Goal: Information Seeking & Learning: Learn about a topic

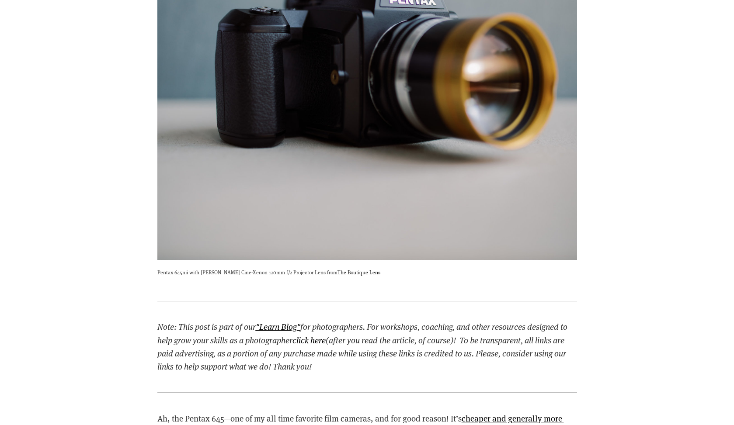
scroll to position [754, 0]
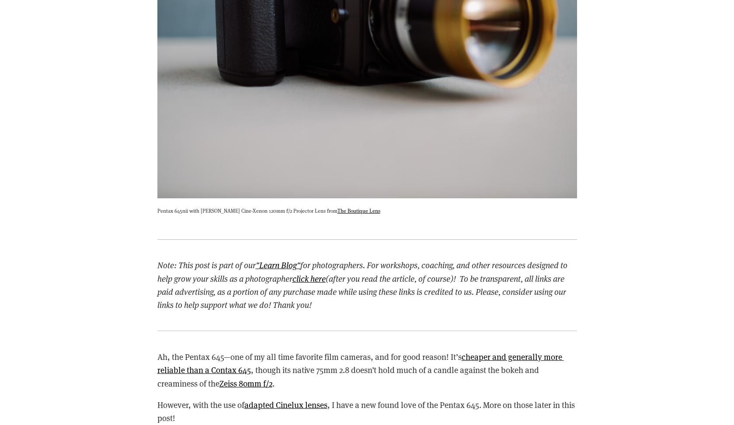
click at [411, 357] on p "Ah, the Pentax 645—one of my all time favorite film cameras, and for good reaso…" at bounding box center [367, 371] width 420 height 40
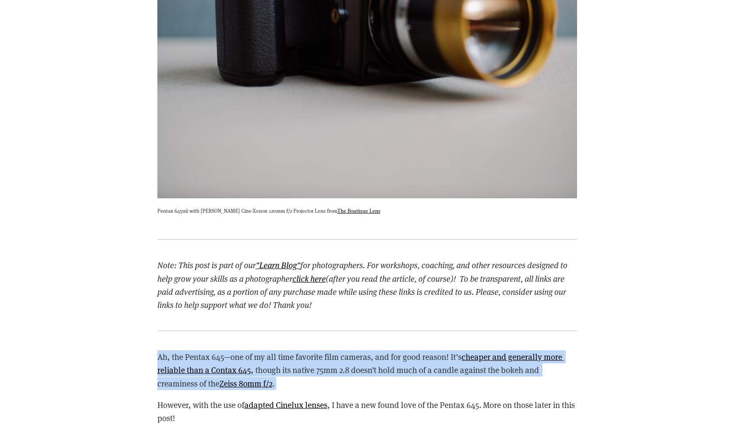
click at [411, 357] on p "Ah, the Pentax 645—one of my all time favorite film cameras, and for good reaso…" at bounding box center [367, 371] width 420 height 40
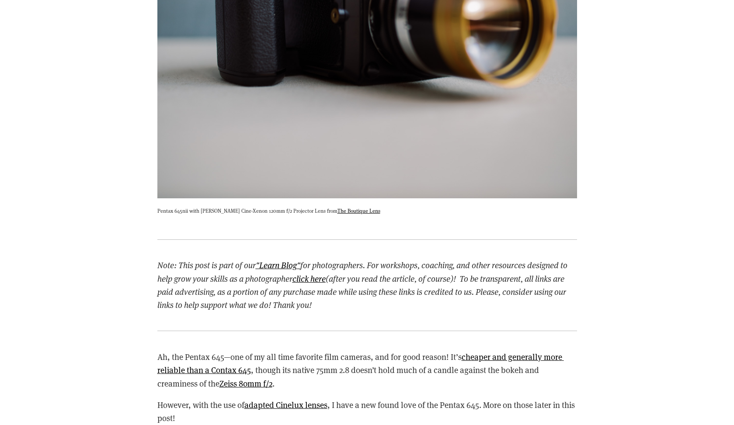
click at [414, 402] on p "However, with the use of adapted Cinelux lenses , I have a new found love of th…" at bounding box center [367, 412] width 420 height 27
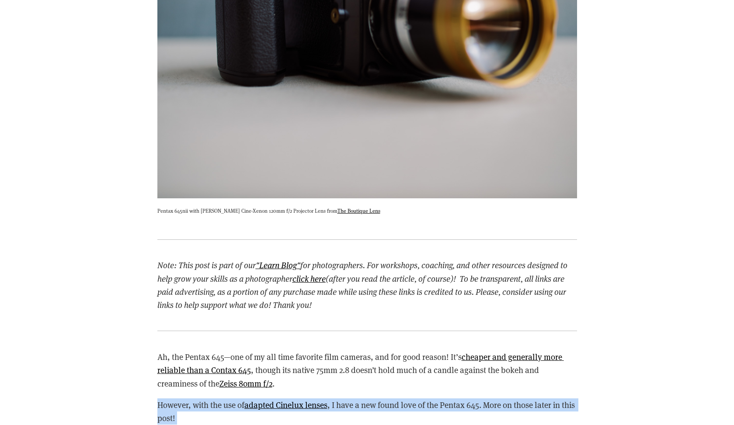
click at [414, 402] on p "However, with the use of adapted Cinelux lenses , I have a new found love of th…" at bounding box center [367, 412] width 420 height 27
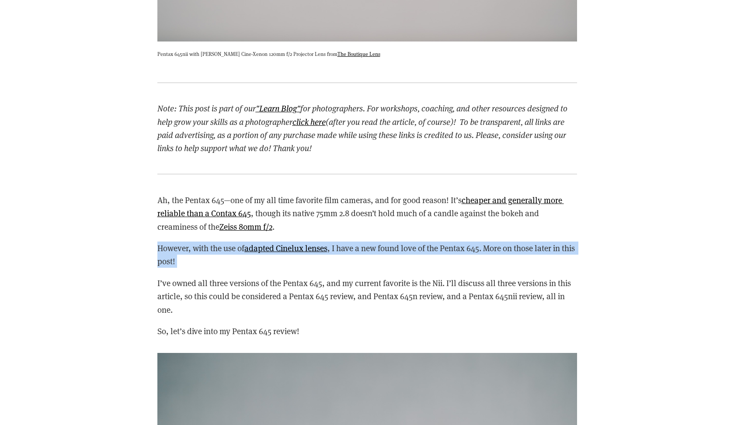
scroll to position [940, 0]
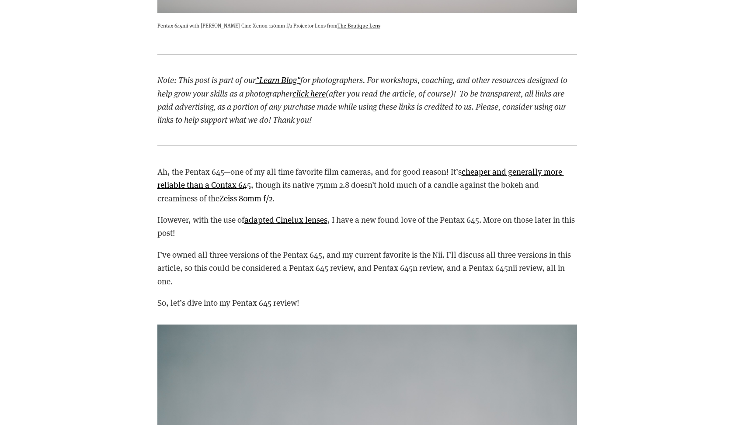
click at [406, 276] on p "I’ve owned all three versions of the Pentax 645, and my current favorite is the…" at bounding box center [367, 268] width 420 height 40
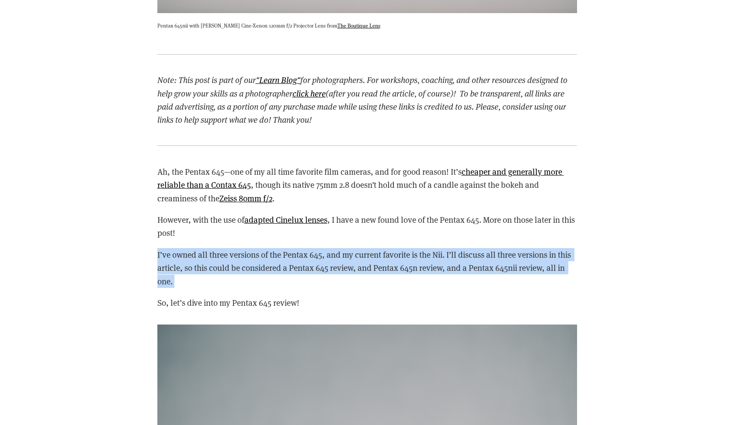
click at [406, 276] on p "I’ve owned all three versions of the Pentax 645, and my current favorite is the…" at bounding box center [367, 268] width 420 height 40
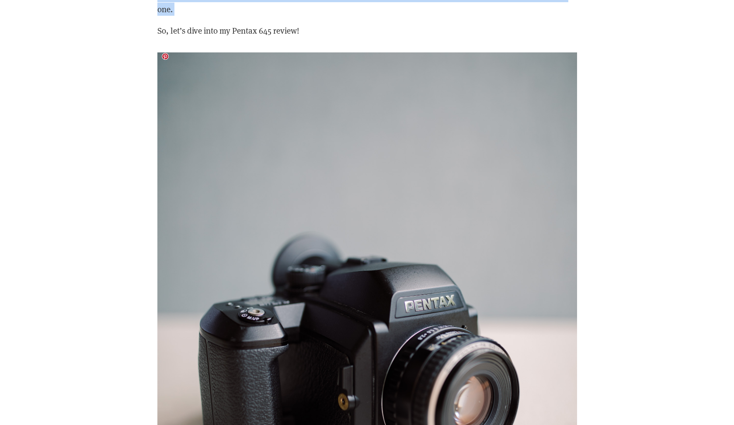
scroll to position [1464, 0]
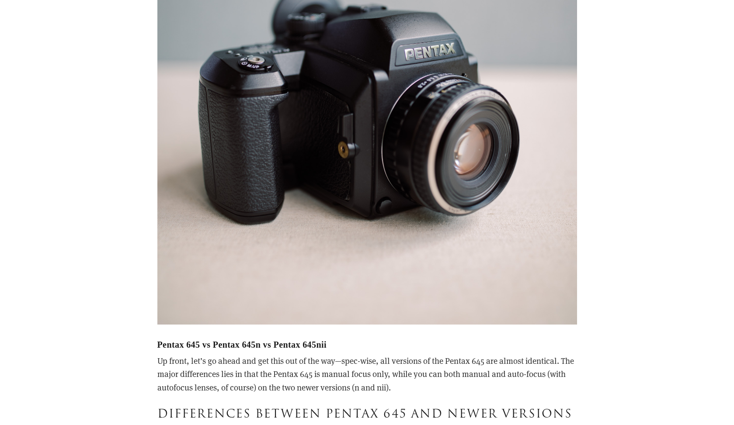
click at [357, 378] on p "Up front, let’s go ahead and get this out of the way—spec-wise, all versions of…" at bounding box center [367, 375] width 420 height 40
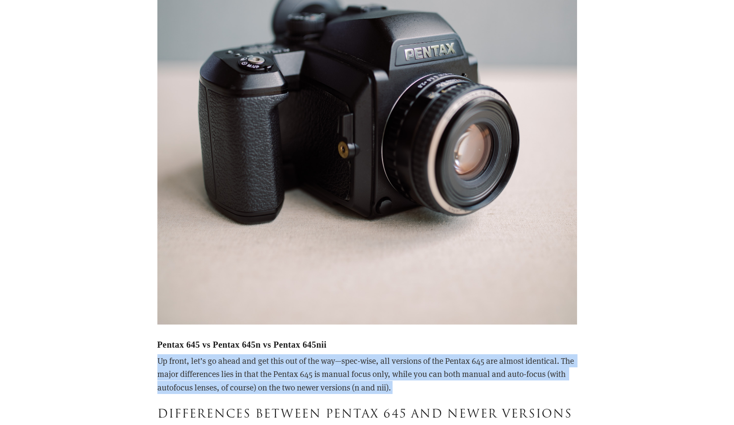
click at [357, 378] on p "Up front, let’s go ahead and get this out of the way—spec-wise, all versions of…" at bounding box center [367, 375] width 420 height 40
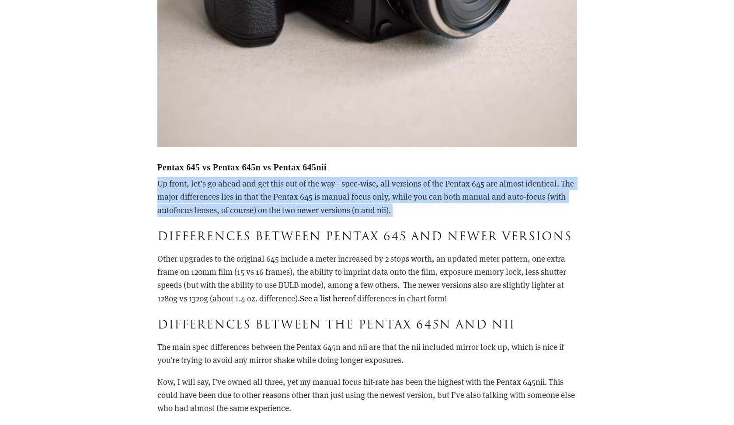
scroll to position [1659, 0]
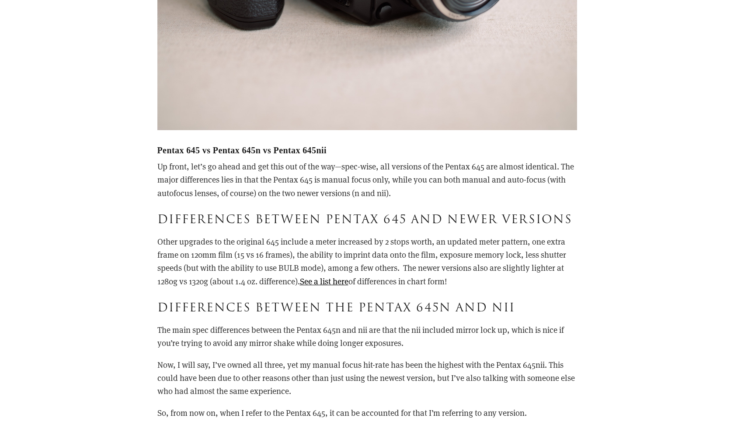
click at [358, 261] on p "Other upgrades to the original 645 include a meter increased by 2 stops worth, …" at bounding box center [367, 261] width 420 height 53
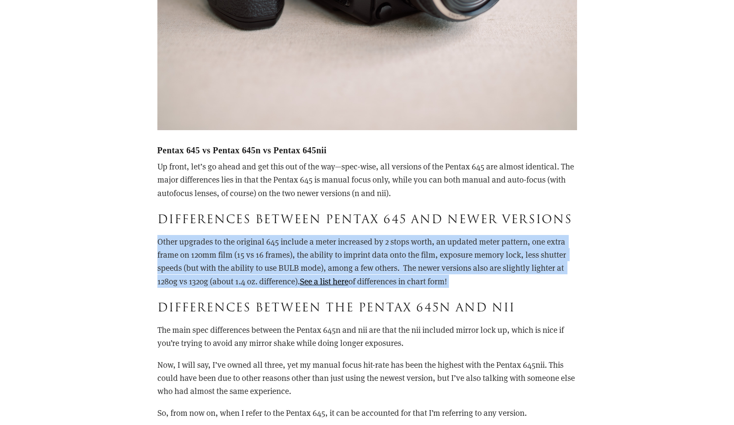
click at [358, 261] on p "Other upgrades to the original 645 include a meter increased by 2 stops worth, …" at bounding box center [367, 261] width 420 height 53
click at [341, 282] on p "Other upgrades to the original 645 include a meter increased by 2 stops worth, …" at bounding box center [367, 261] width 420 height 53
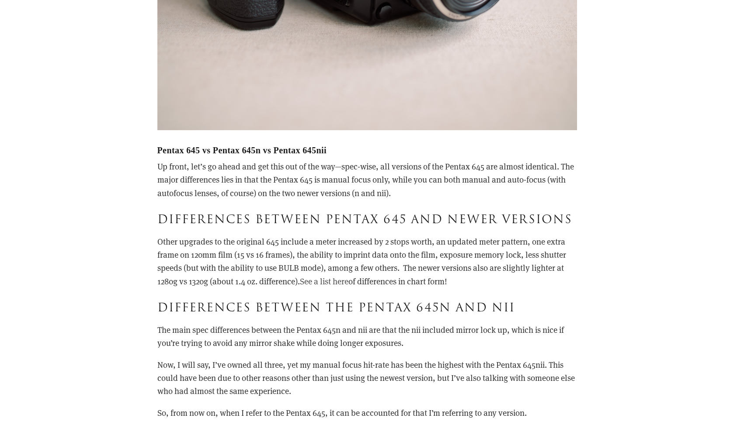
click at [342, 278] on link "See a list here" at bounding box center [324, 281] width 49 height 11
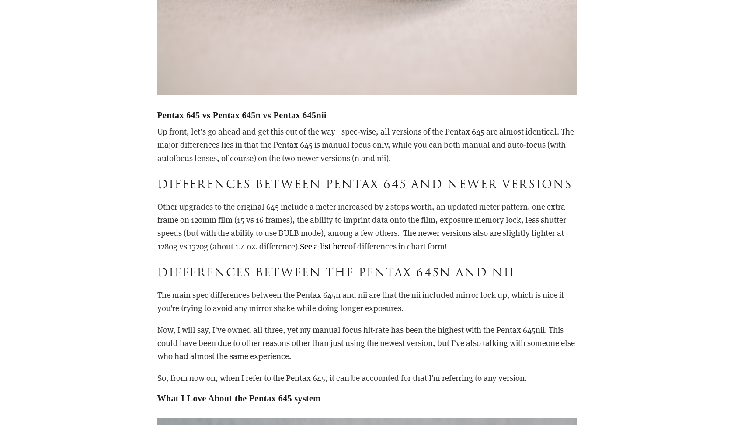
scroll to position [1822, 0]
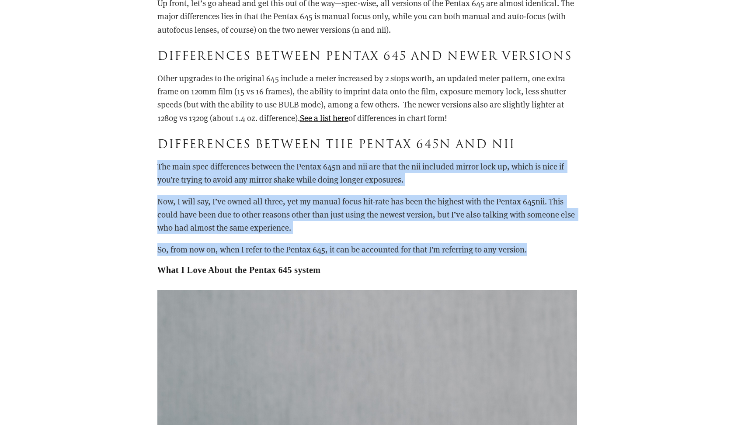
drag, startPoint x: 534, startPoint y: 247, endPoint x: 527, endPoint y: 154, distance: 93.4
click at [452, 154] on div "Pentax 645 vs Pentax 645n vs Pentax 645nii Up front, let’s go ahead and get thi…" at bounding box center [367, 129] width 420 height 294
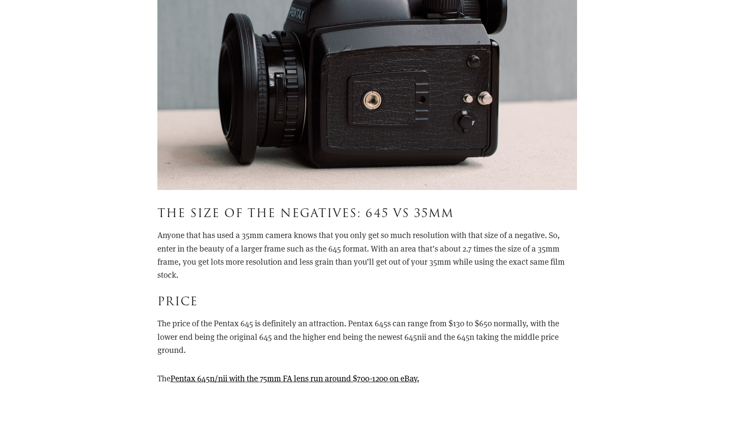
scroll to position [2474, 0]
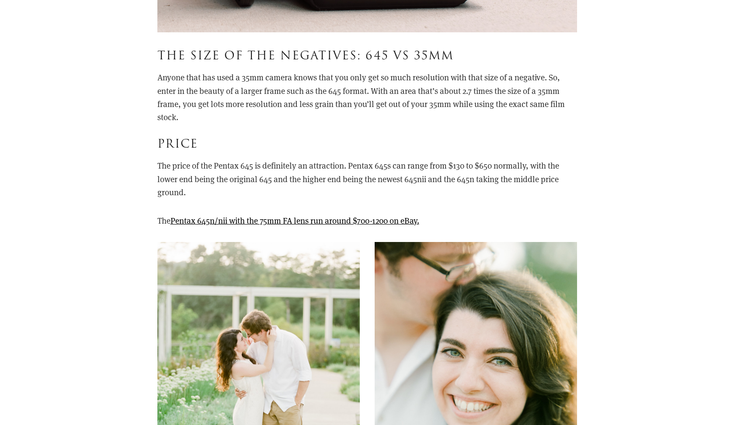
click at [431, 103] on p "Anyone that has used a 35mm camera knows that you only get so much resolution w…" at bounding box center [367, 97] width 420 height 53
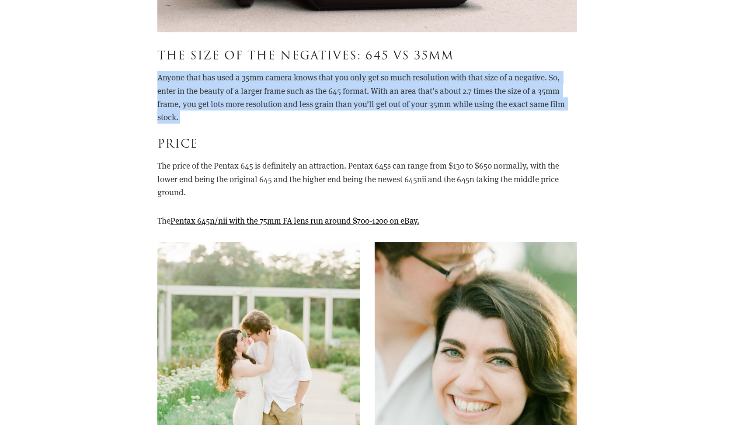
click at [431, 103] on p "Anyone that has used a 35mm camera knows that you only get so much resolution w…" at bounding box center [367, 97] width 420 height 53
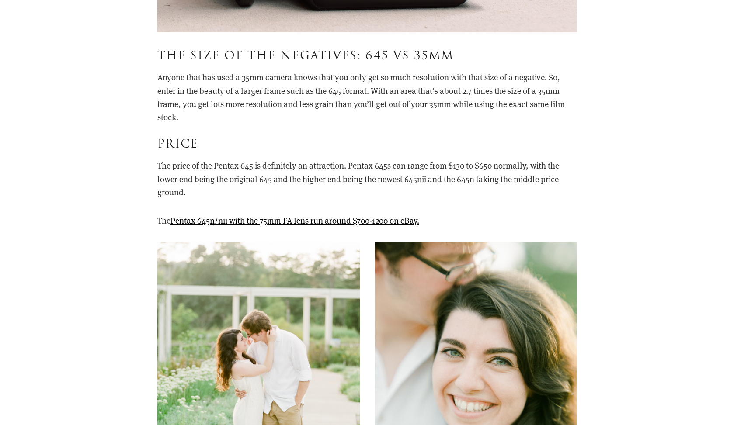
click at [399, 174] on p "The price of the Pentax 645 is definitely an attraction. Pentax 645s can range …" at bounding box center [367, 179] width 420 height 40
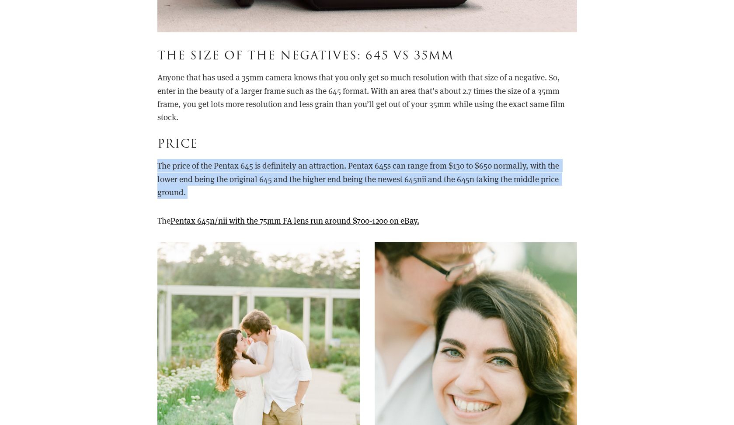
click at [399, 174] on p "The price of the Pentax 645 is definitely an attraction. Pentax 645s can range …" at bounding box center [367, 179] width 420 height 40
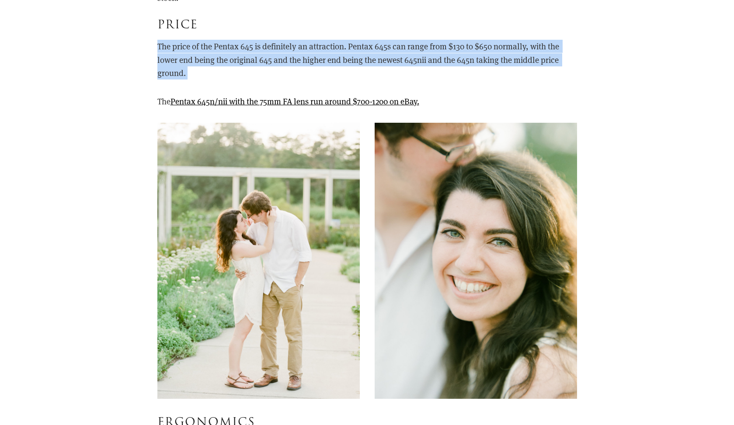
scroll to position [2709, 0]
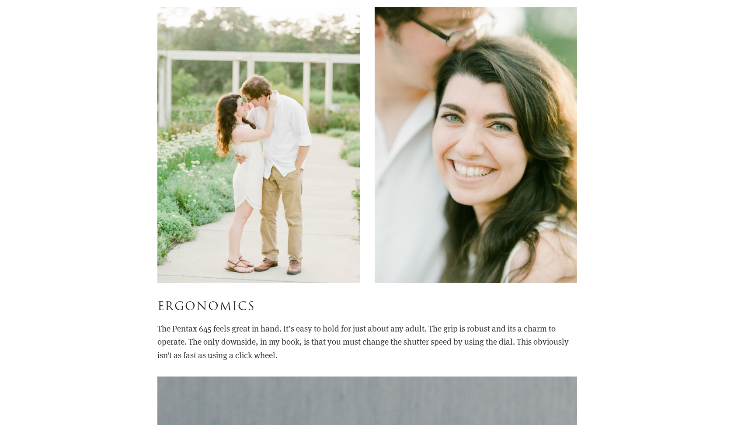
click at [394, 326] on p "The Pentax 645 feels great in hand. It’s easy to hold for just about any adult.…" at bounding box center [367, 342] width 420 height 40
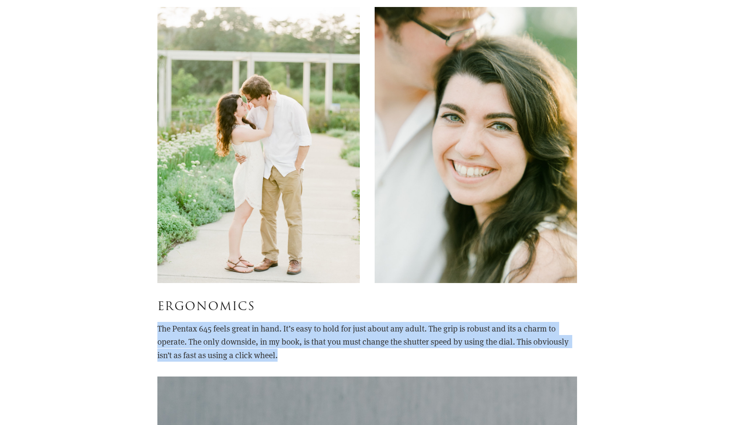
click at [394, 326] on p "The Pentax 645 feels great in hand. It’s easy to hold for just about any adult.…" at bounding box center [367, 342] width 420 height 40
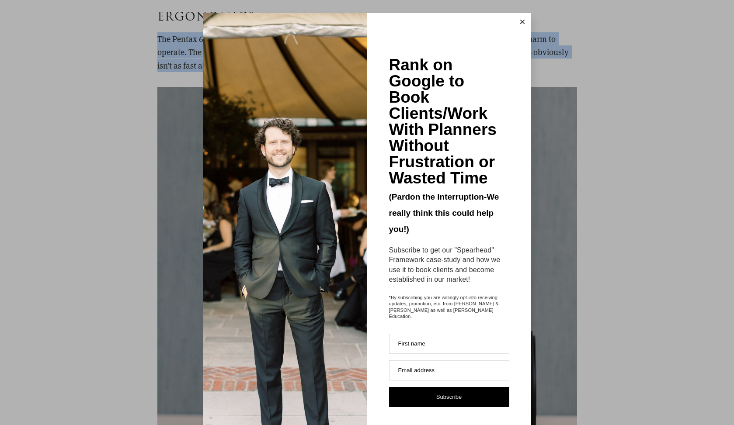
scroll to position [3087, 0]
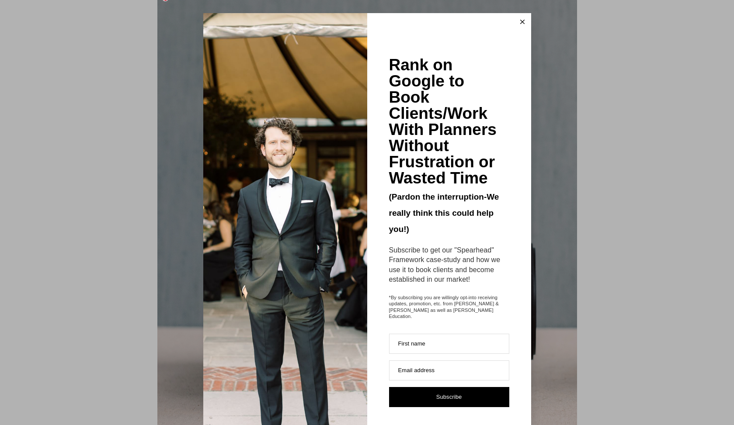
click at [452, 22] on button at bounding box center [522, 21] width 17 height 17
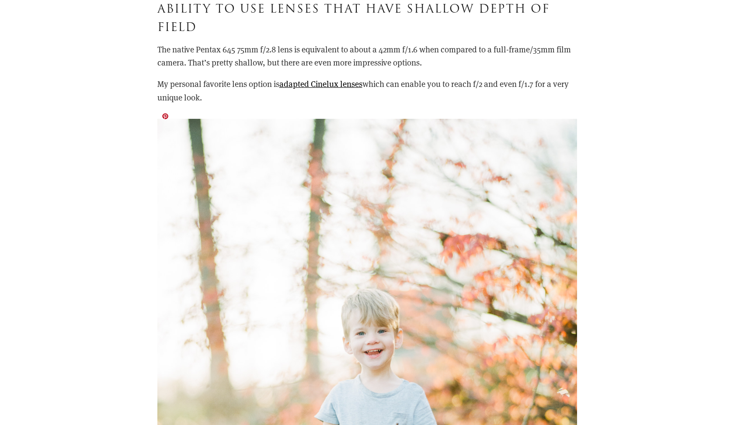
scroll to position [3443, 0]
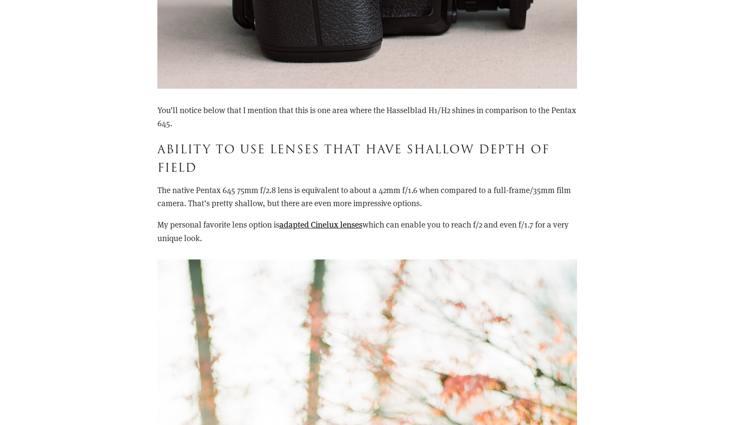
drag, startPoint x: 419, startPoint y: 110, endPoint x: 415, endPoint y: 93, distance: 17.5
click at [415, 96] on div "You’ll notice below that I mention that this is one area where the Hasselblad H…" at bounding box center [367, 174] width 435 height 157
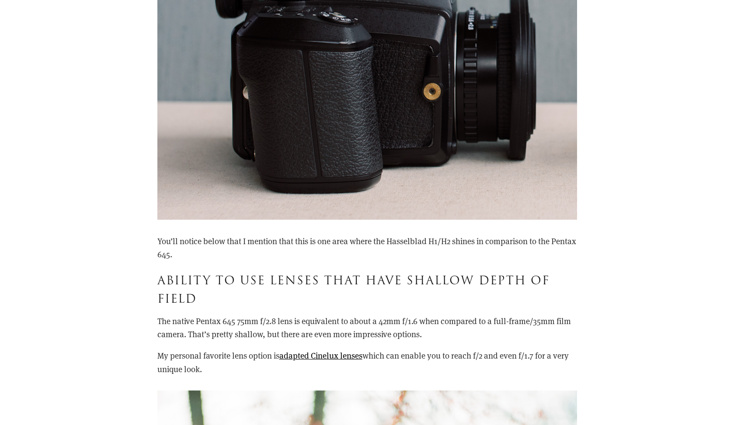
scroll to position [3338, 0]
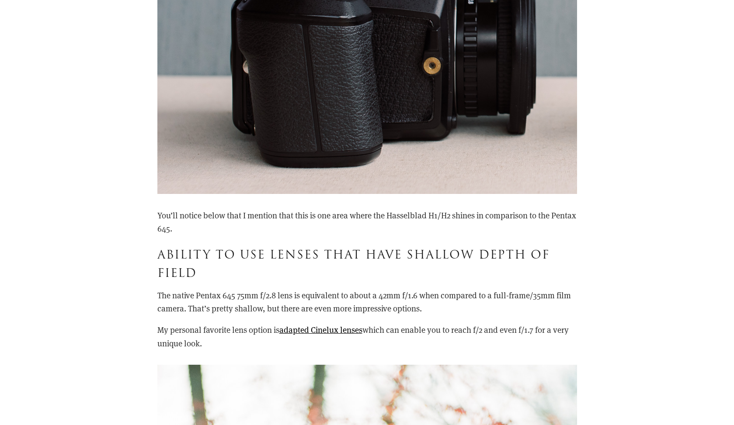
drag, startPoint x: 237, startPoint y: 335, endPoint x: 226, endPoint y: 234, distance: 101.6
click at [226, 234] on div "You’ll notice below that I mention that this is one area where the Hasselblad H…" at bounding box center [367, 280] width 420 height 142
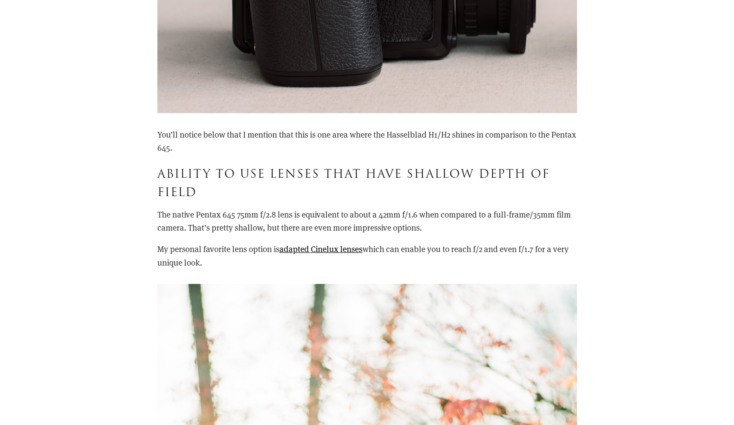
scroll to position [3419, 0]
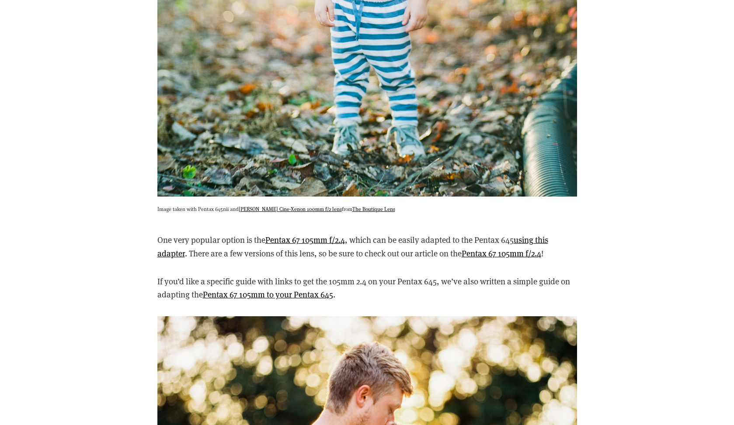
scroll to position [4102, 0]
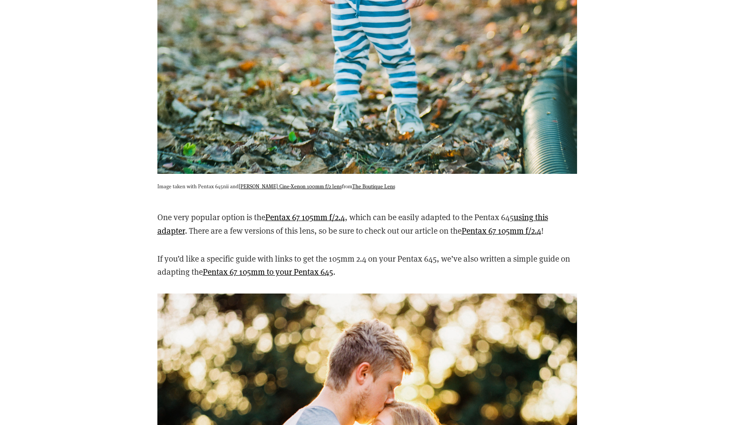
click at [447, 215] on p "One very popular option is the Pentax 67 105mm f/2.4 , which can be easily adap…" at bounding box center [367, 224] width 420 height 27
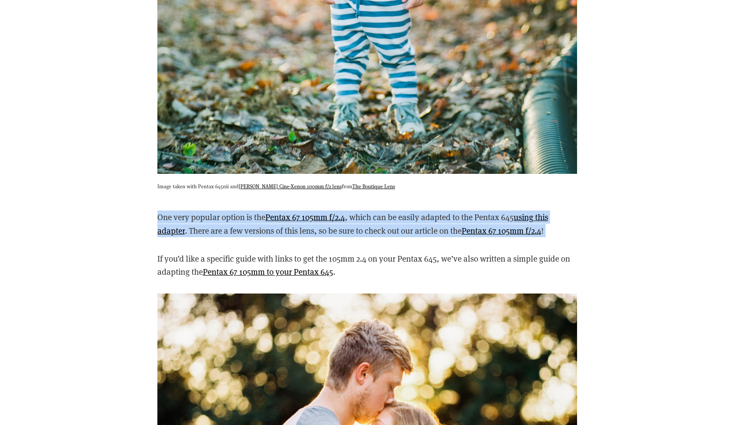
click at [447, 215] on p "One very popular option is the Pentax 67 105mm f/2.4 , which can be easily adap…" at bounding box center [367, 224] width 420 height 27
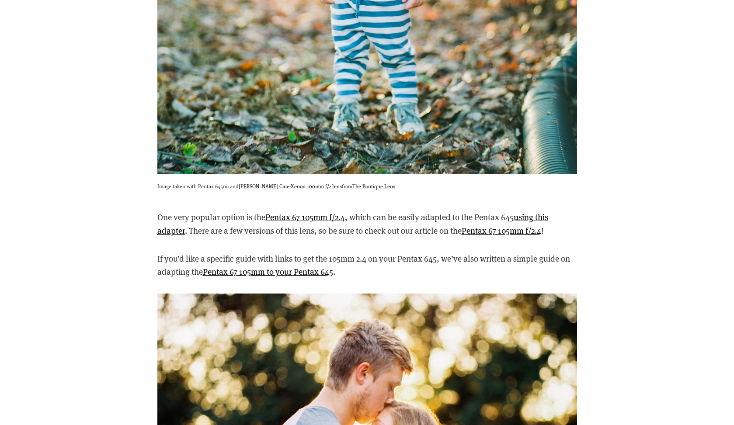
click at [423, 253] on p "If you’d like a specific guide with links to get the 105mm 2.4 on your Pentax 6…" at bounding box center [367, 265] width 420 height 27
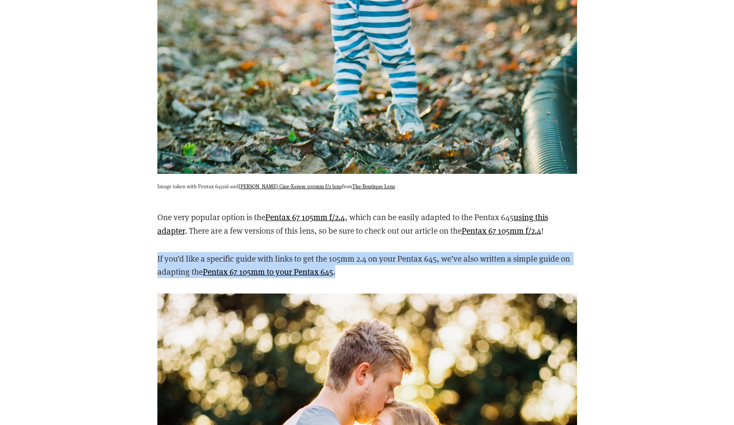
click at [423, 253] on p "If you’d like a specific guide with links to get the 105mm 2.4 on your Pentax 6…" at bounding box center [367, 265] width 420 height 27
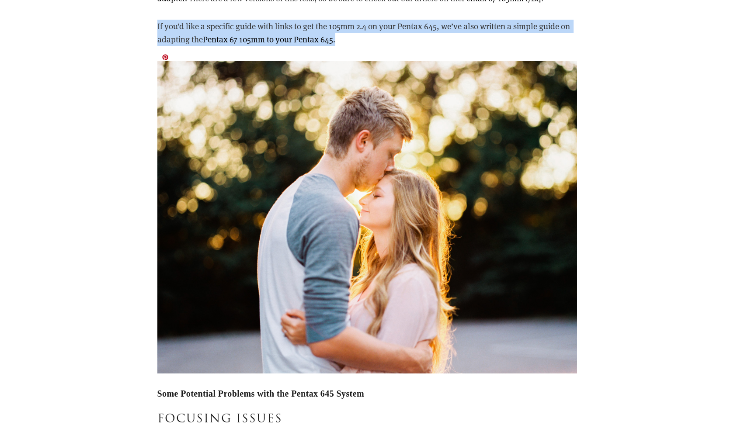
scroll to position [4579, 0]
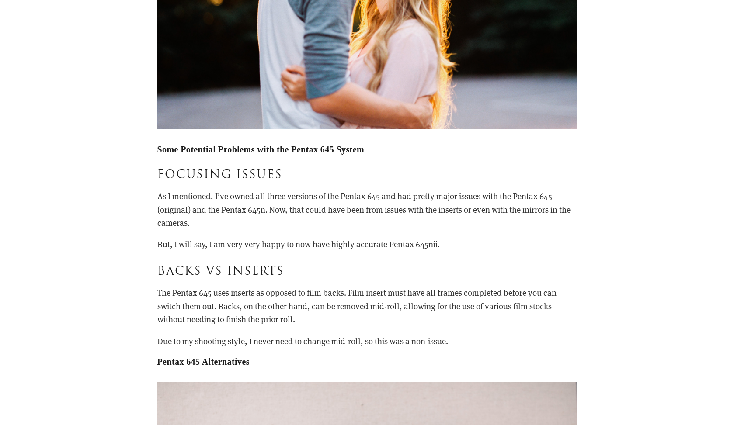
click at [416, 194] on p "As I mentioned, I’ve owned all three versions of the Pentax 645 and had pretty …" at bounding box center [367, 210] width 420 height 40
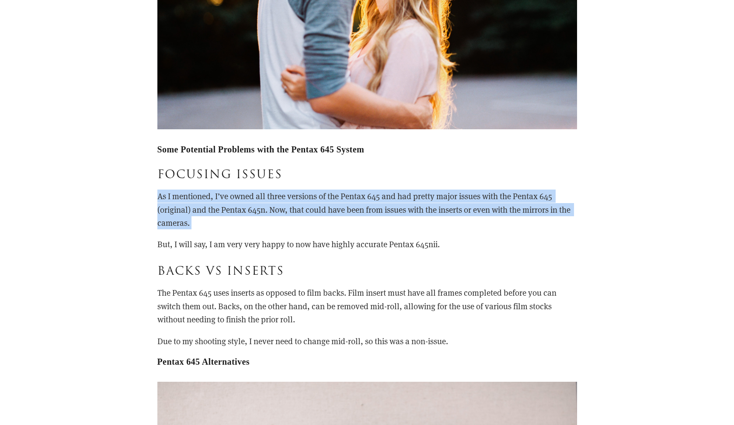
click at [416, 194] on p "As I mentioned, I’ve owned all three versions of the Pentax 645 and had pretty …" at bounding box center [367, 210] width 420 height 40
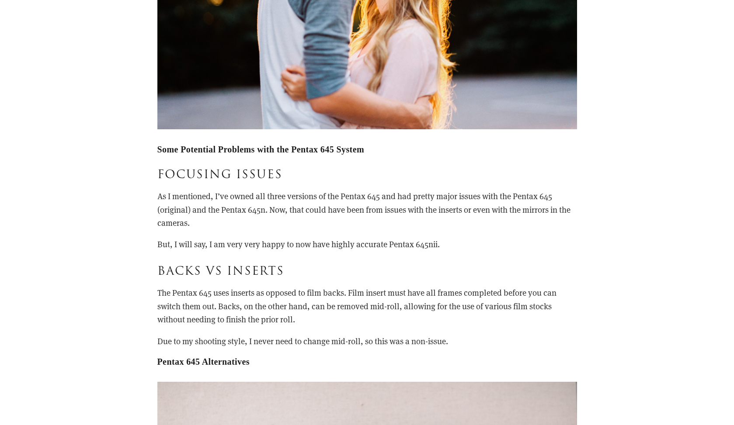
click at [410, 238] on p "But, I will say, I am very very happy to now have highly accurate Pentax 645nii." at bounding box center [367, 244] width 420 height 13
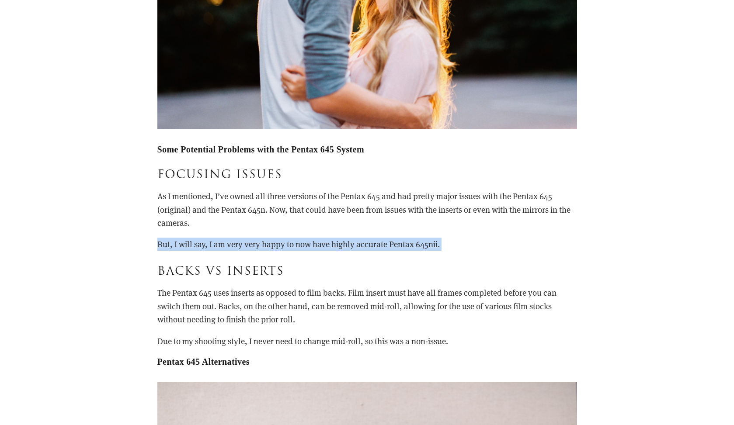
click at [410, 238] on p "But, I will say, I am very very happy to now have highly accurate Pentax 645nii." at bounding box center [367, 244] width 420 height 13
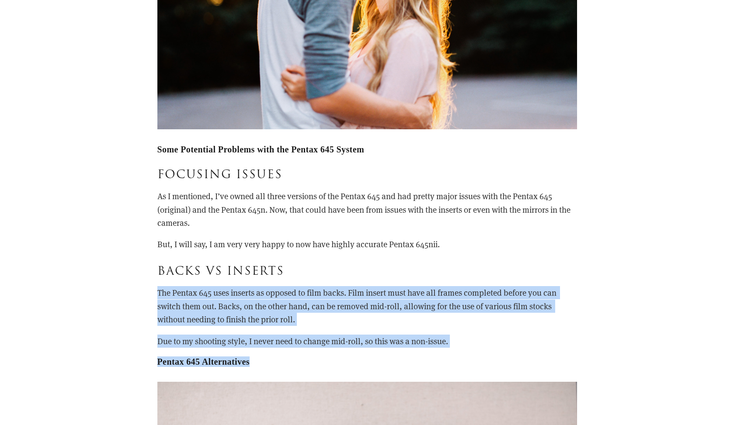
drag, startPoint x: 386, startPoint y: 344, endPoint x: 382, endPoint y: 273, distance: 71.4
click at [382, 273] on div "Some Potential Problems with the Pentax 645 System Focusing Issues As I mention…" at bounding box center [367, 255] width 420 height 223
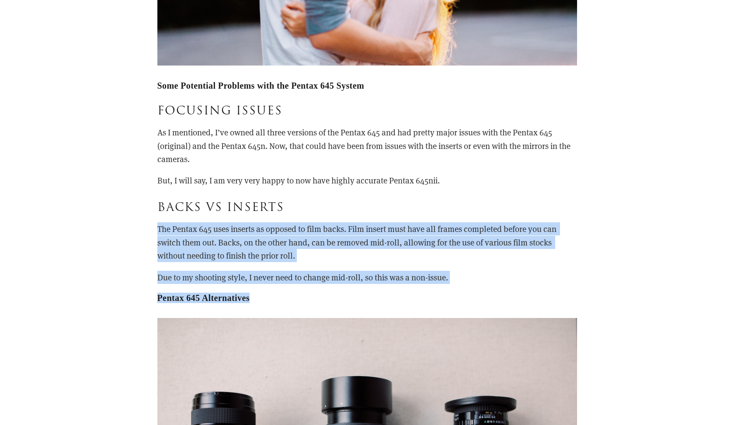
scroll to position [4981, 0]
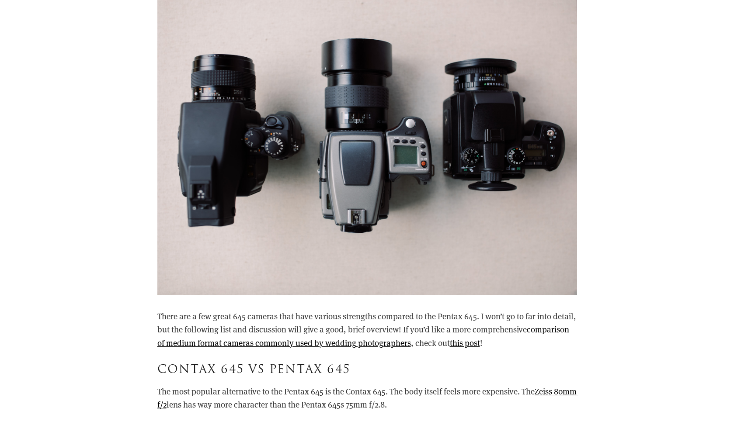
click at [357, 310] on p "There are a few great 645 cameras that have various strengths compared to the P…" at bounding box center [367, 330] width 420 height 40
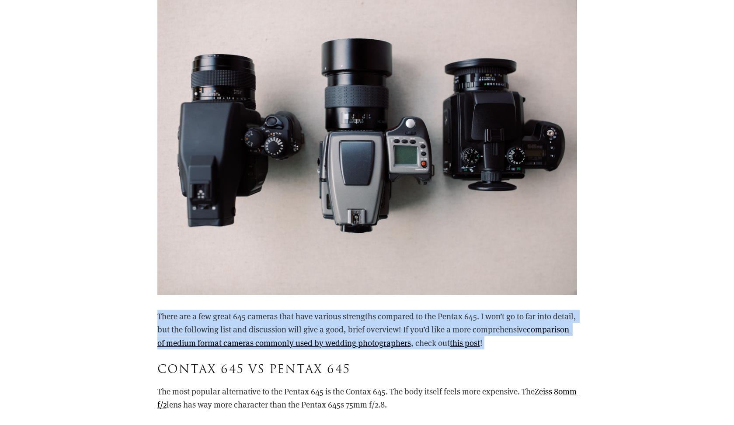
click at [357, 310] on p "There are a few great 645 cameras that have various strengths compared to the P…" at bounding box center [367, 330] width 420 height 40
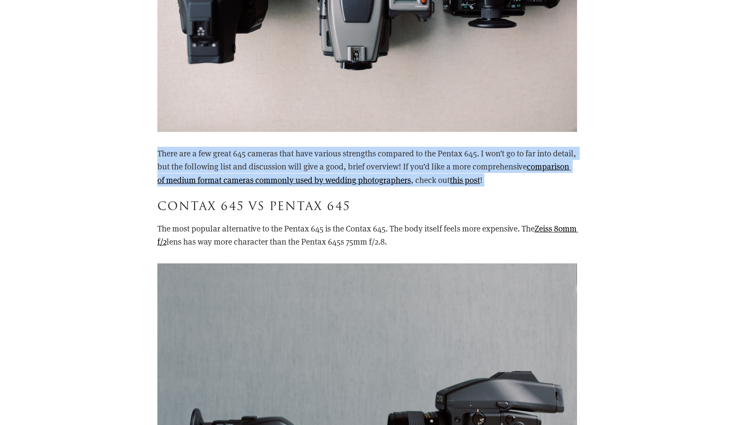
scroll to position [5161, 0]
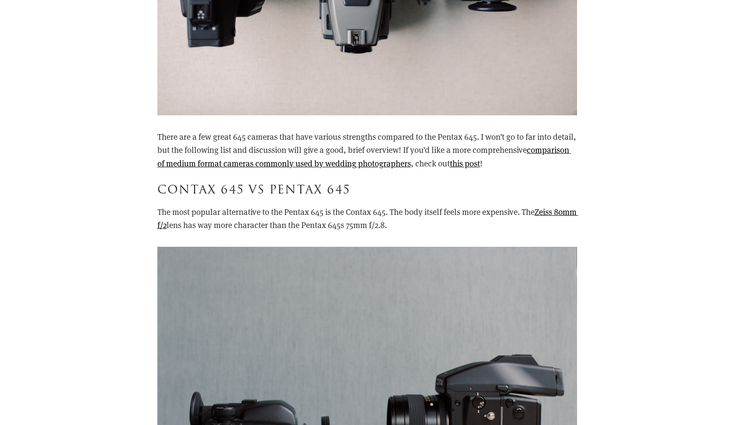
click at [310, 205] on p "The most popular alternative to the Pentax 645 is the Contax 645. The body itse…" at bounding box center [367, 218] width 420 height 27
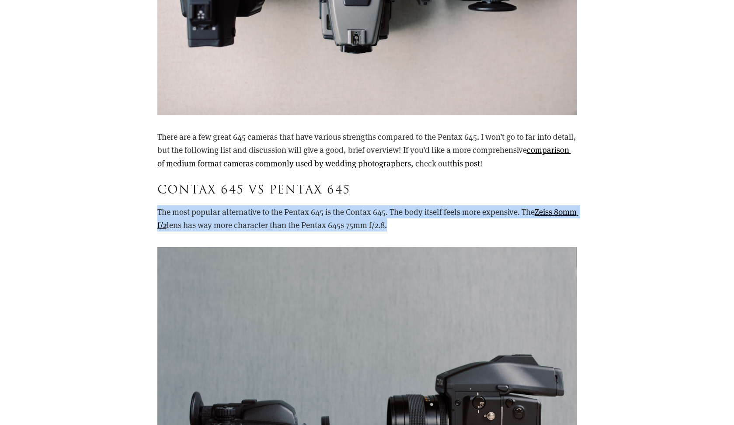
click at [310, 205] on p "The most popular alternative to the Pentax 645 is the Contax 645. The body itse…" at bounding box center [367, 218] width 420 height 27
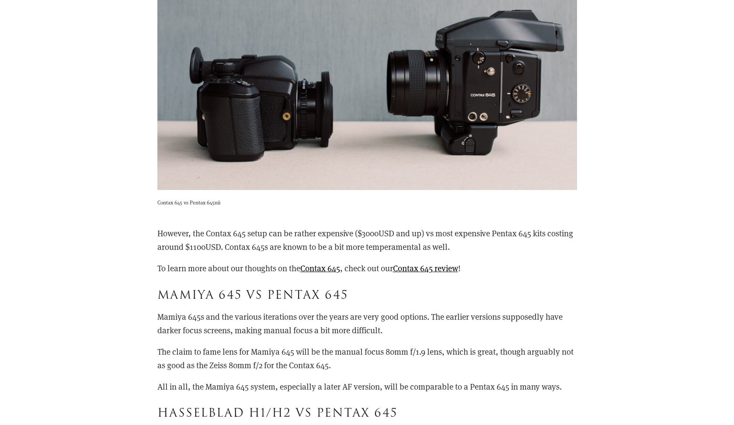
scroll to position [5549, 0]
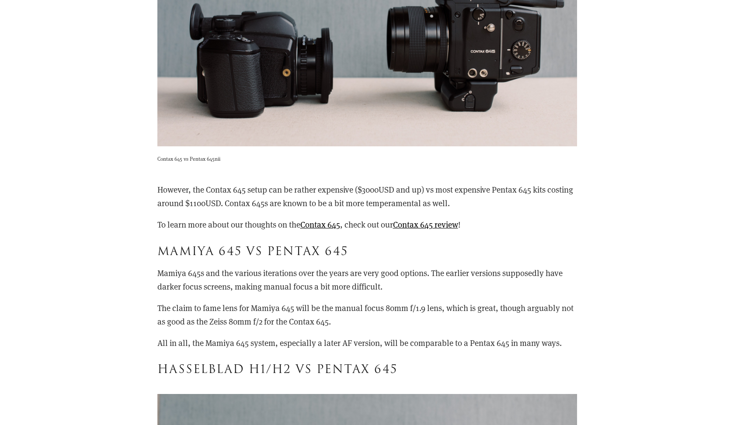
click at [381, 187] on p "However, the Contax 645 setup can be rather expensive ($3000USD and up) vs most…" at bounding box center [367, 196] width 420 height 27
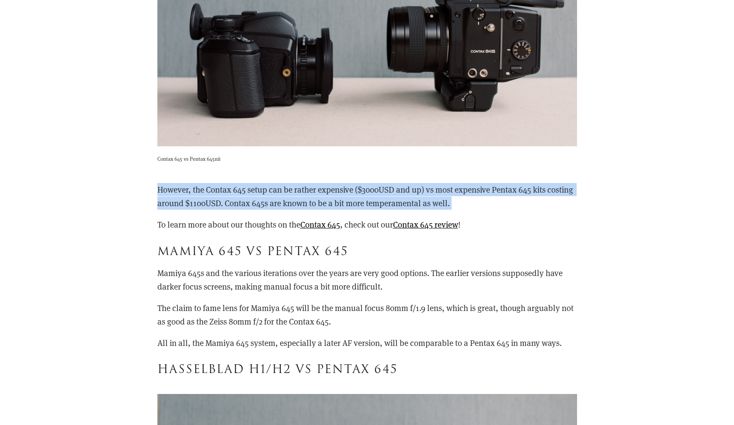
click at [381, 187] on p "However, the Contax 645 setup can be rather expensive ($3000USD and up) vs most…" at bounding box center [367, 196] width 420 height 27
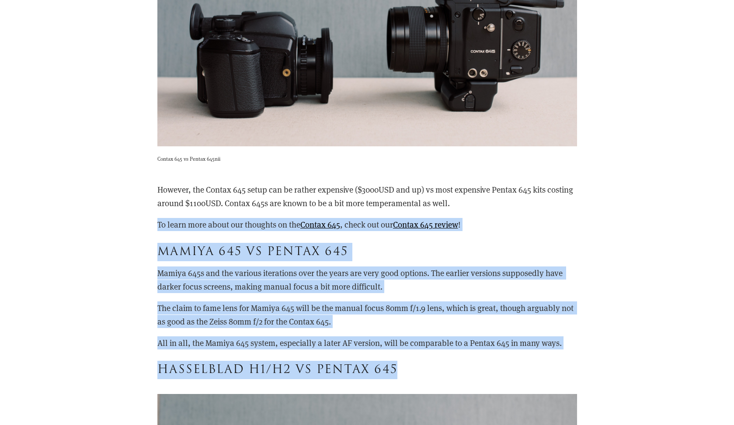
drag, startPoint x: 417, startPoint y: 359, endPoint x: 400, endPoint y: 202, distance: 157.9
click at [400, 202] on div "However, the Contax 645 setup can be rather expensive ($3000USD and up) vs most…" at bounding box center [367, 281] width 420 height 196
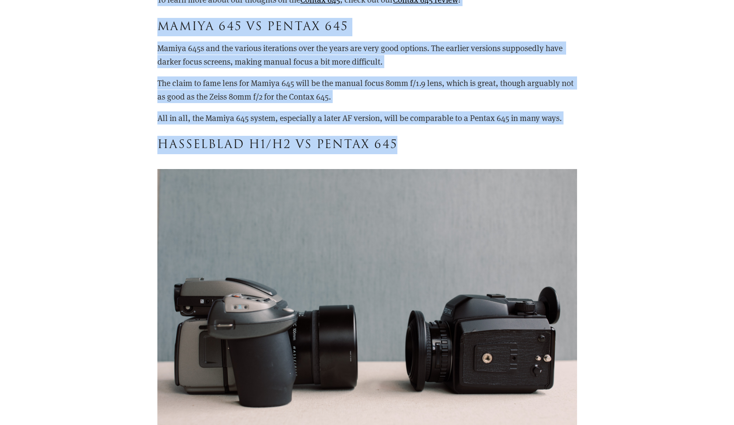
scroll to position [5890, 0]
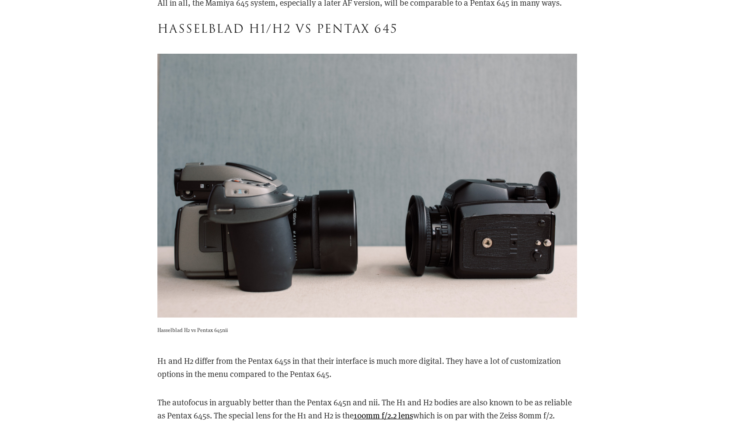
click at [452, 355] on p "H1 and H2 differ from the Pentax 645s in that their interface is much more digi…" at bounding box center [367, 368] width 420 height 27
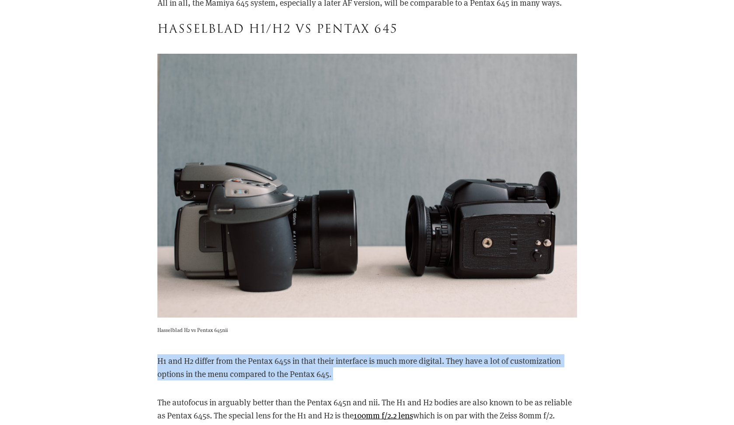
click at [452, 355] on p "H1 and H2 differ from the Pentax 645s in that their interface is much more digi…" at bounding box center [367, 368] width 420 height 27
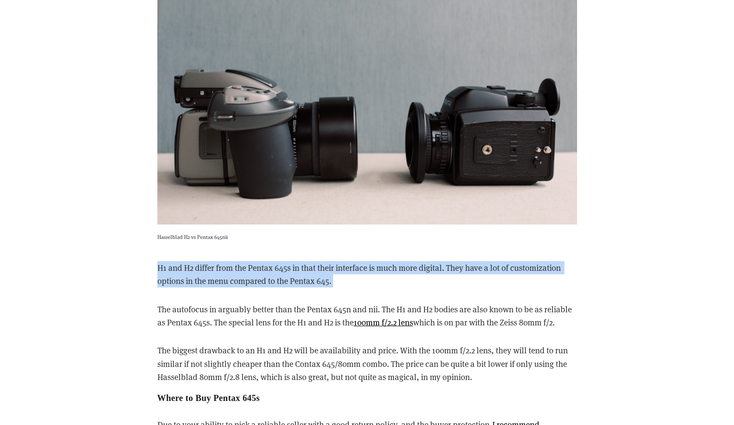
scroll to position [5987, 0]
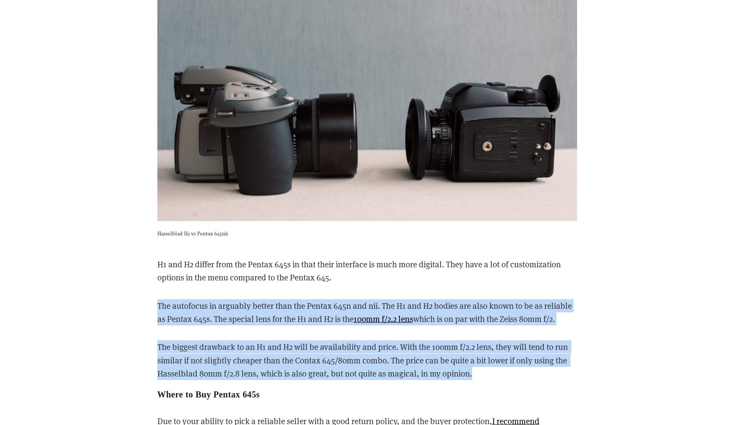
drag, startPoint x: 486, startPoint y: 360, endPoint x: 484, endPoint y: 282, distance: 78.3
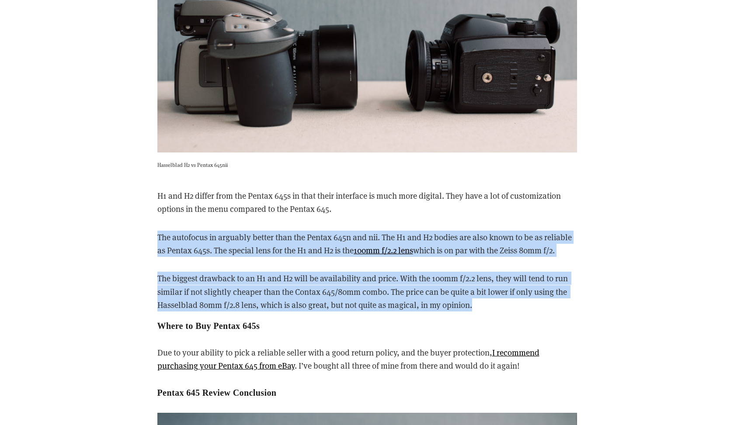
scroll to position [6056, 0]
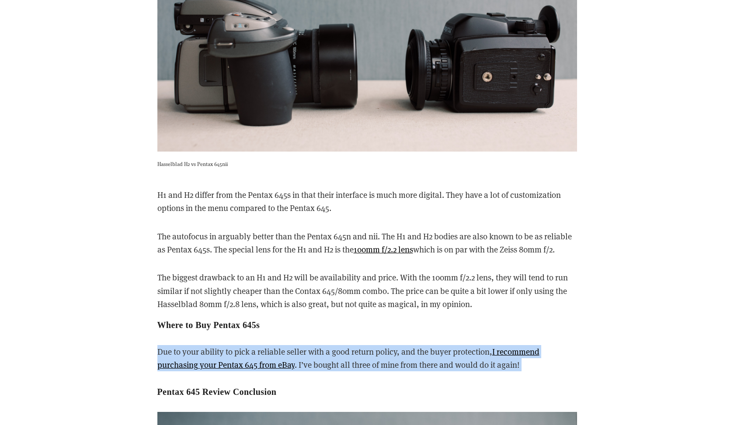
drag, startPoint x: 416, startPoint y: 368, endPoint x: 410, endPoint y: 319, distance: 49.8
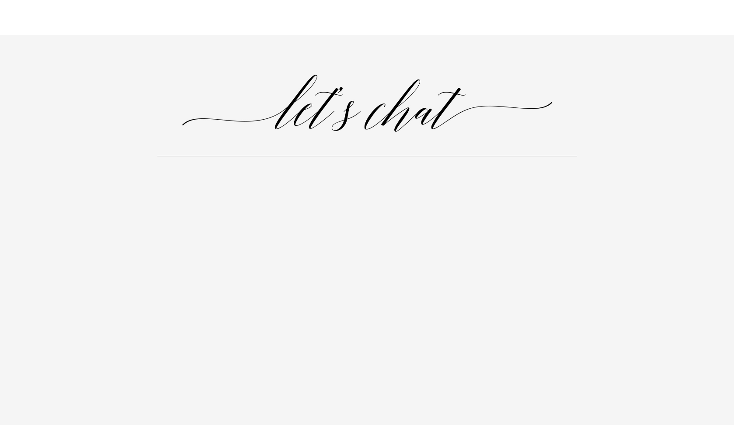
scroll to position [8154, 0]
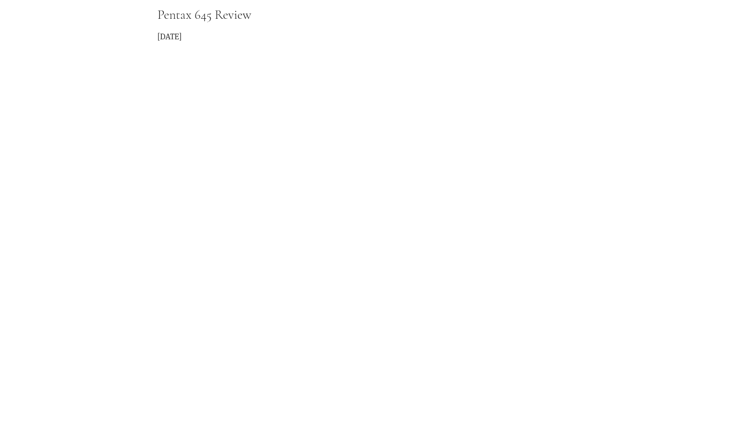
scroll to position [820, 0]
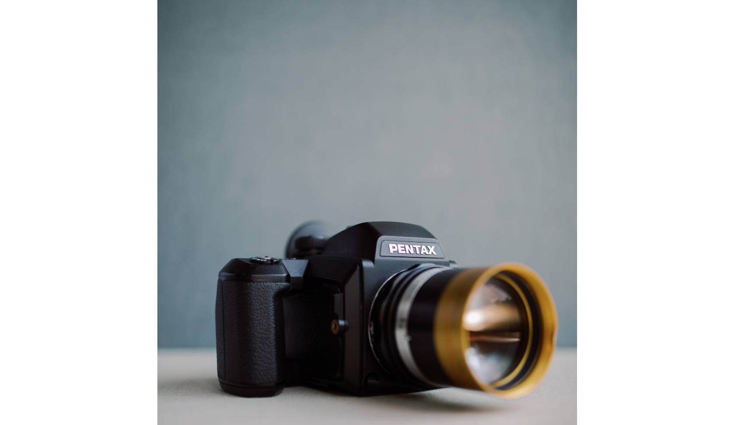
scroll to position [742, 0]
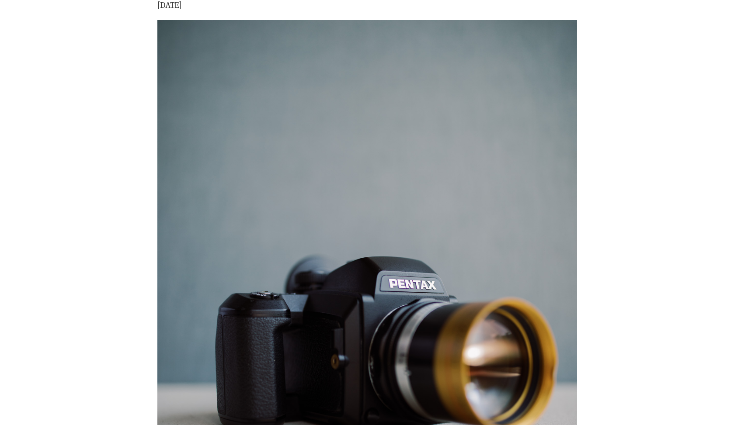
scroll to position [665, 0]
